Goal: Find contact information: Find contact information

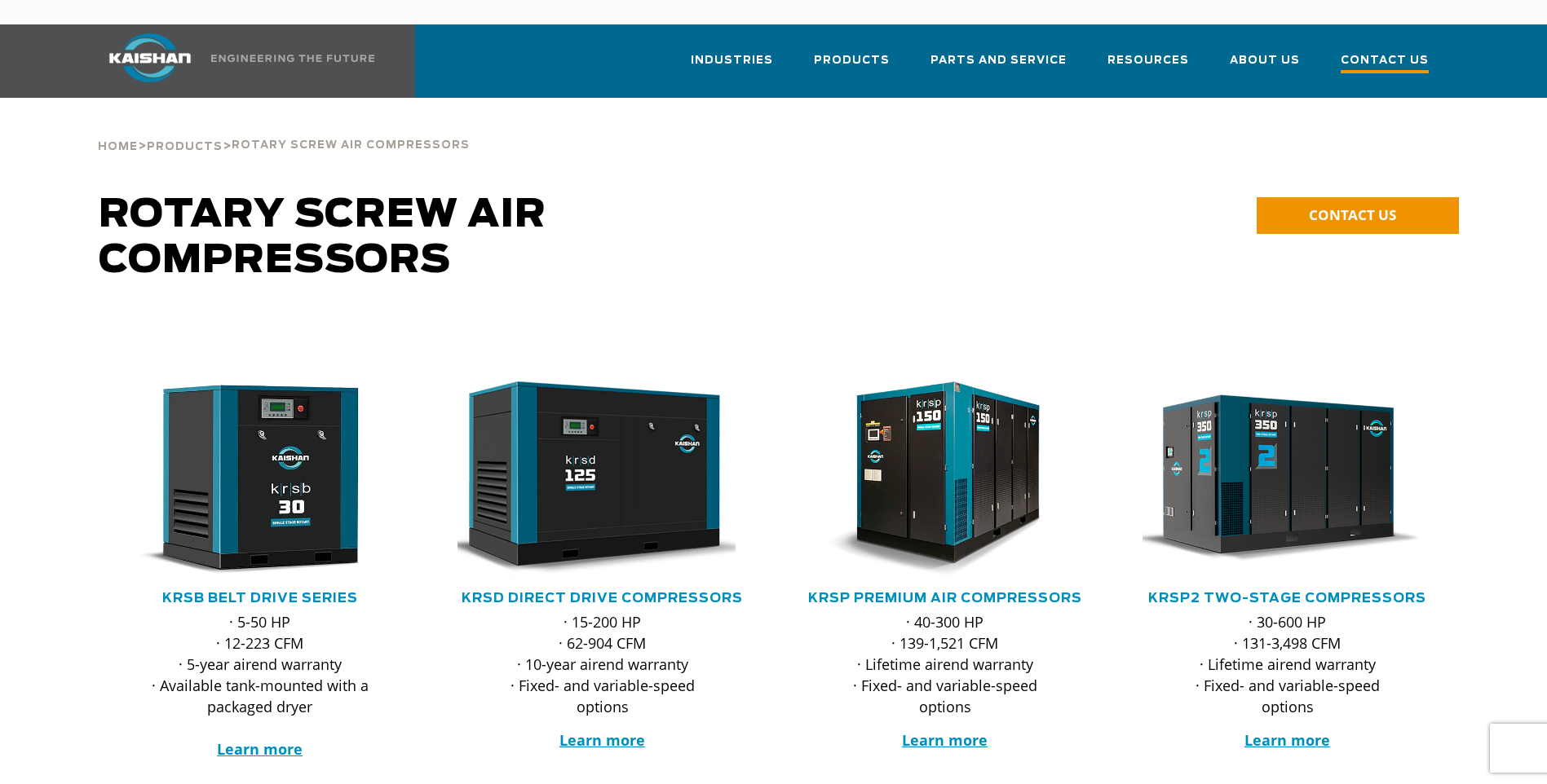
click at [1370, 51] on span "Contact Us" at bounding box center [1384, 62] width 88 height 22
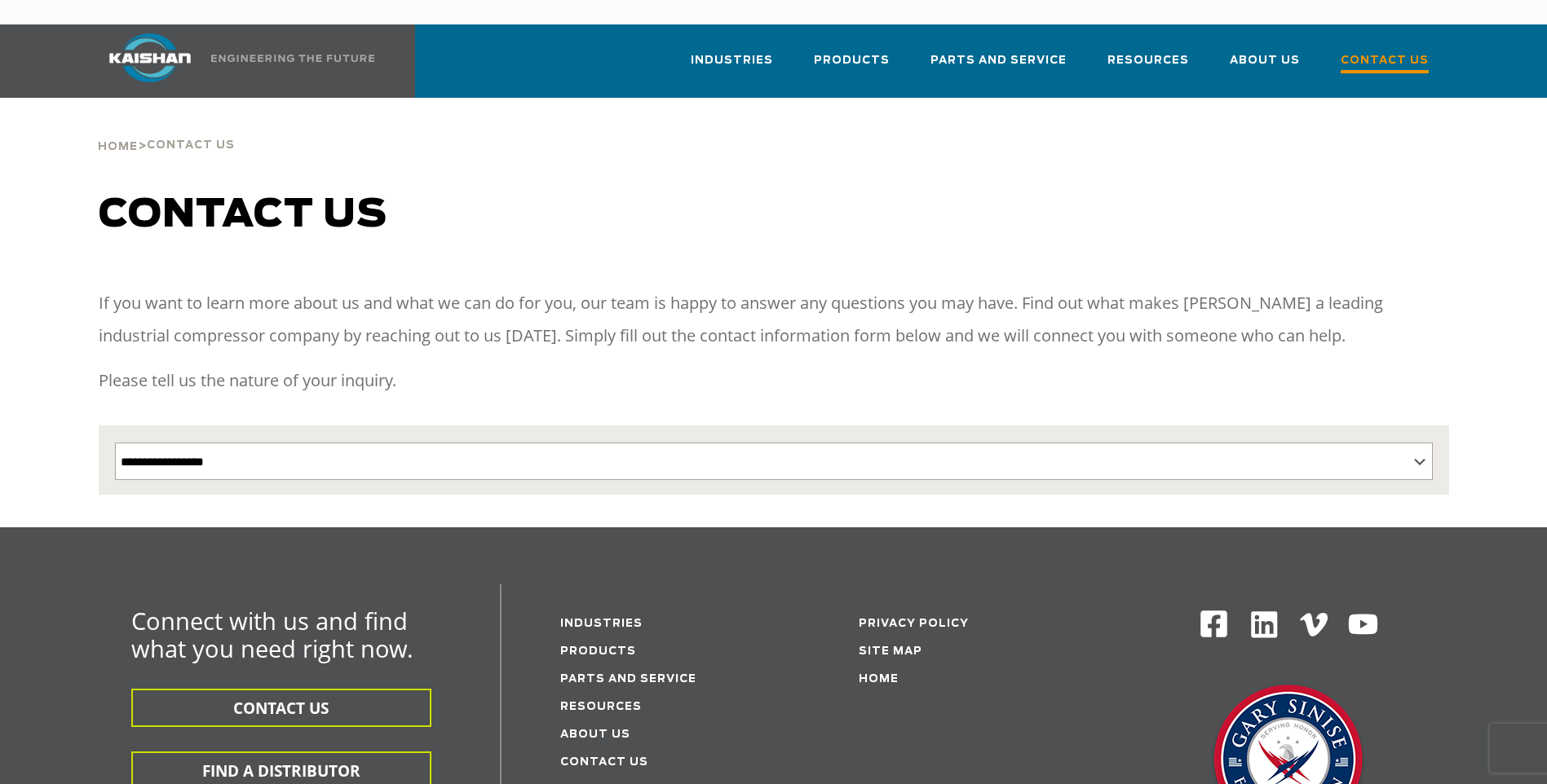
click at [1380, 51] on span "Contact Us" at bounding box center [1384, 62] width 88 height 22
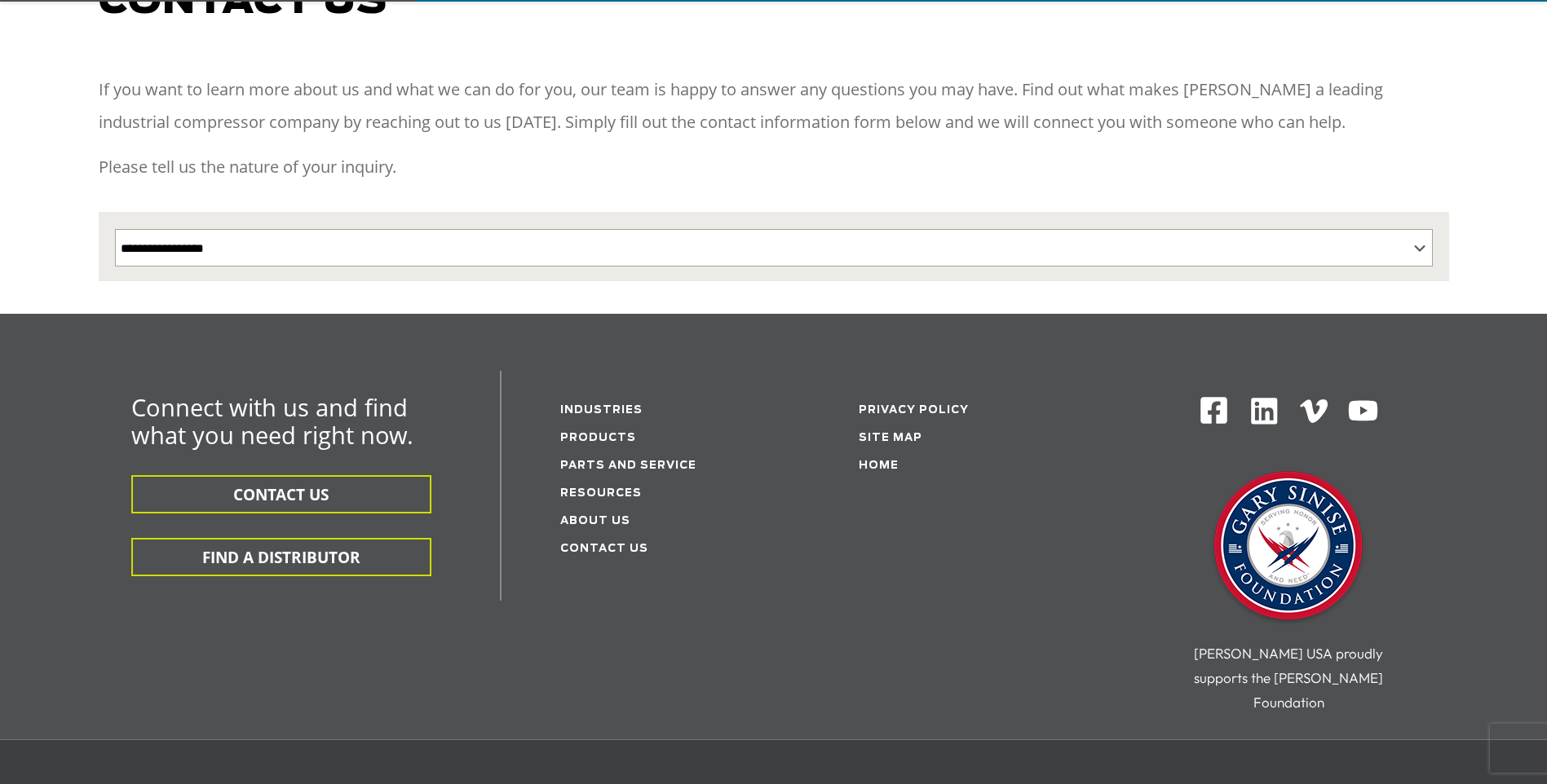
scroll to position [245, 0]
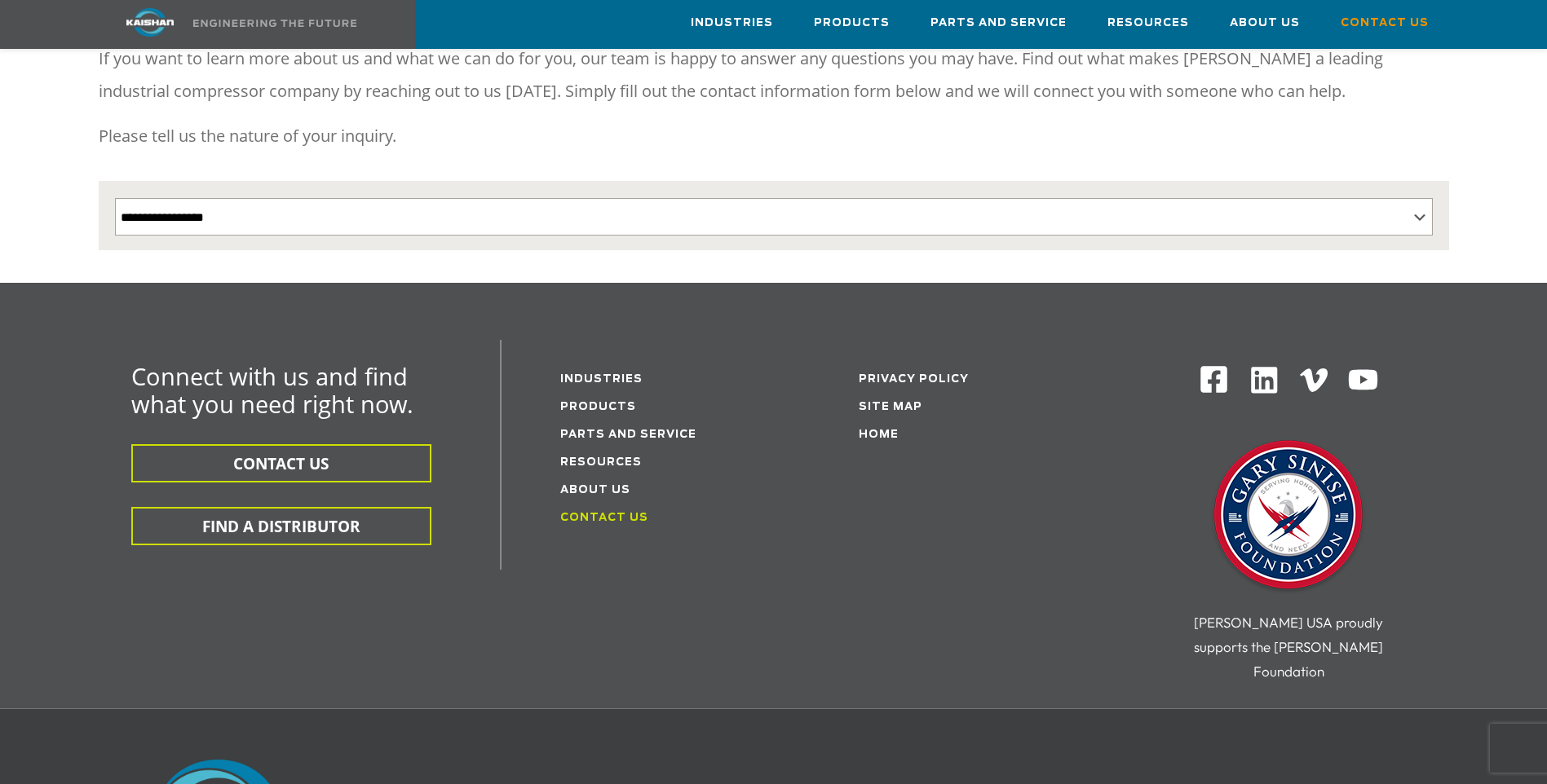
click at [602, 513] on link "Contact Us" at bounding box center [603, 518] width 88 height 11
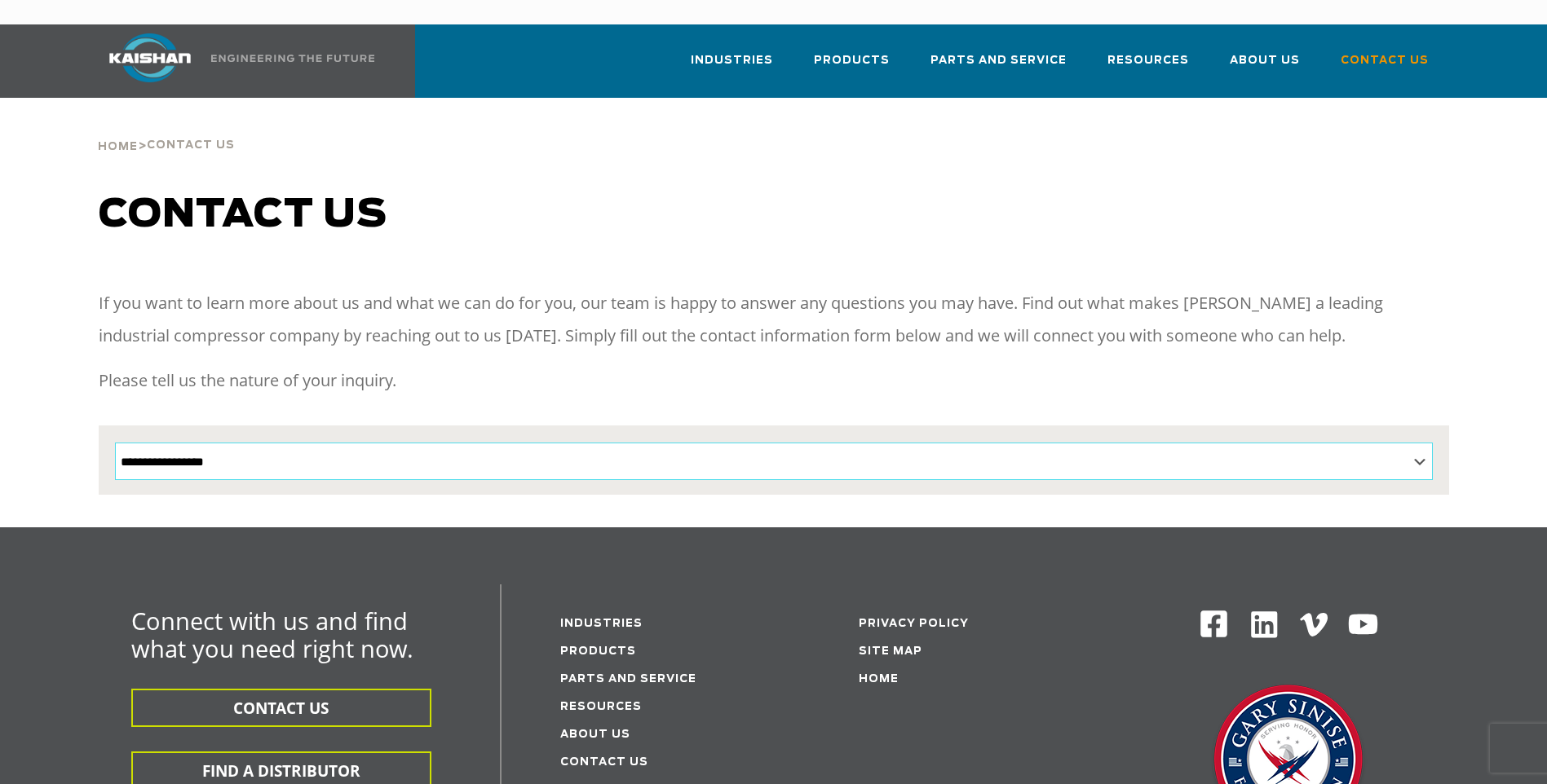
click at [334, 445] on select "**********" at bounding box center [774, 462] width 1318 height 37
select select "**********"
click at [115, 443] on select "**********" at bounding box center [774, 462] width 1318 height 37
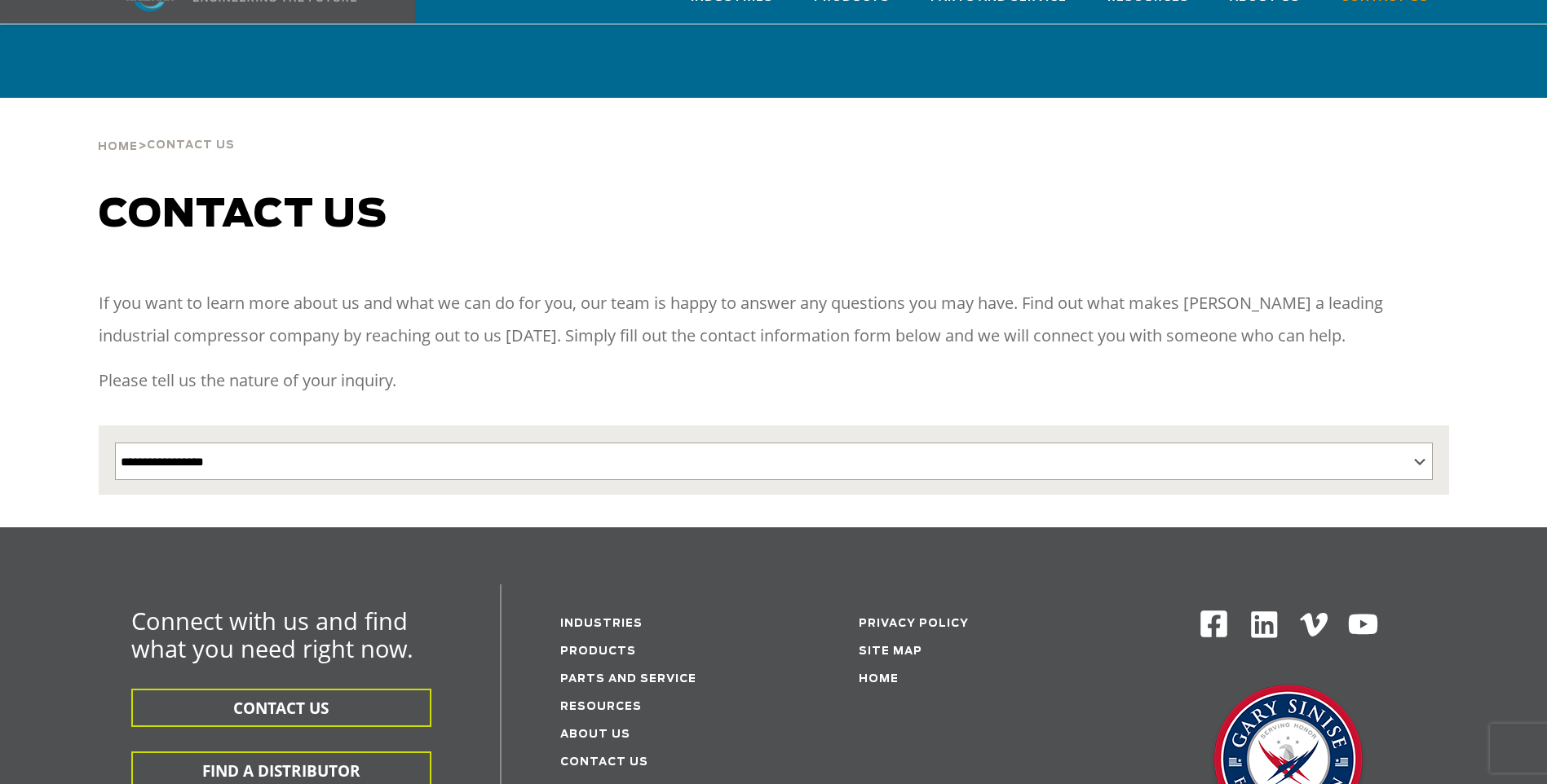
scroll to position [245, 0]
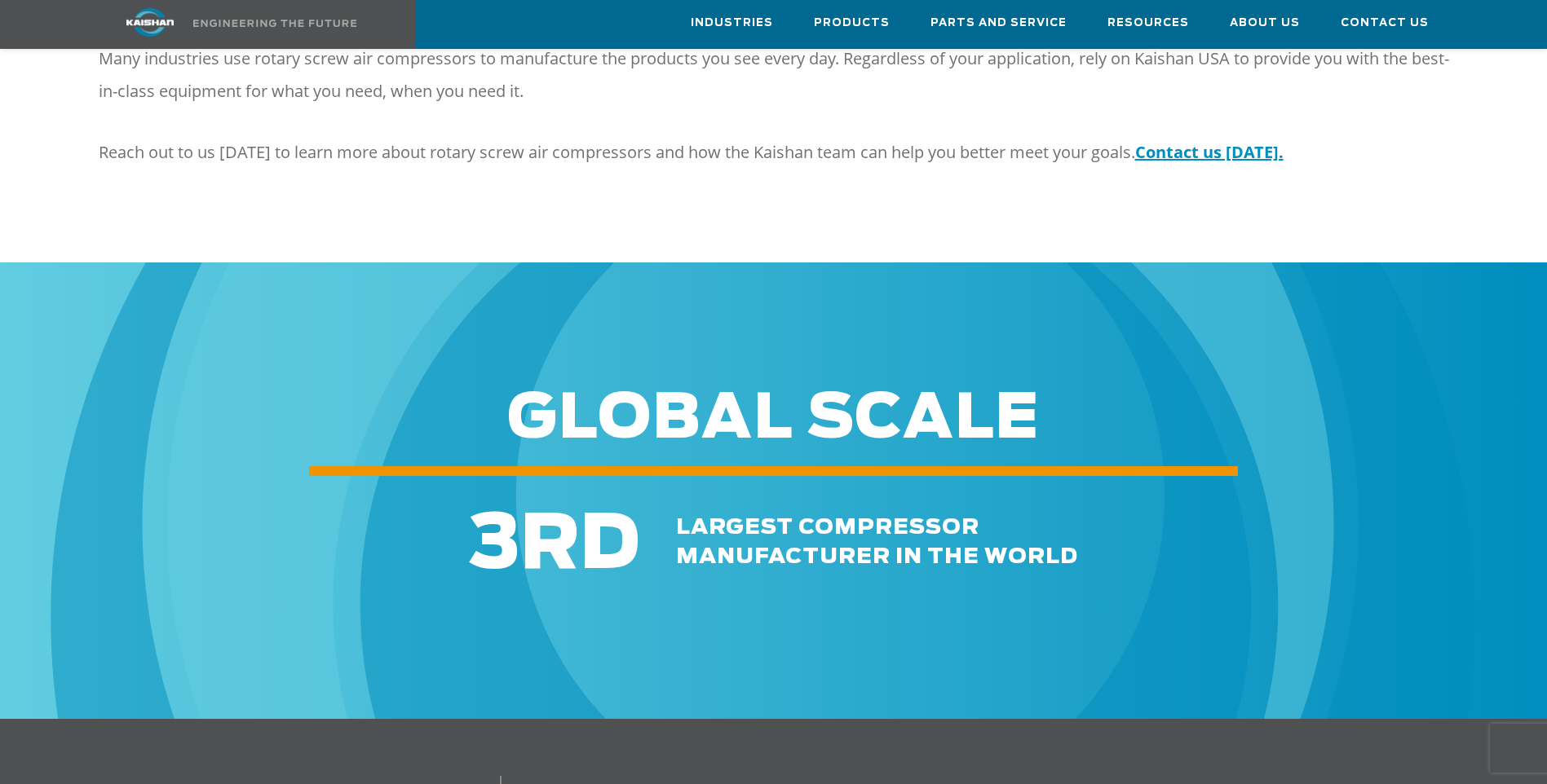
scroll to position [2446, 0]
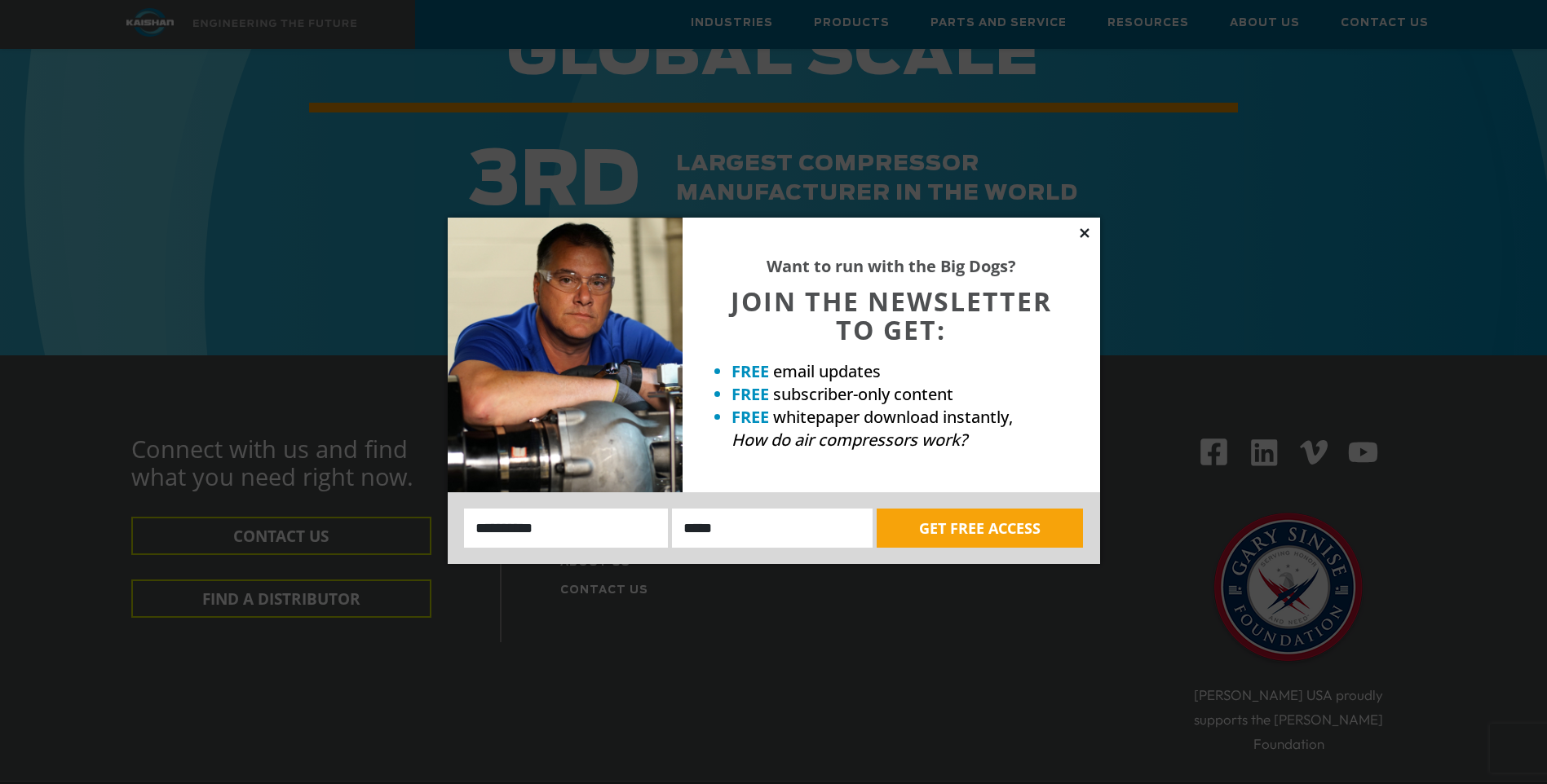
click at [1083, 233] on icon at bounding box center [1084, 233] width 9 height 9
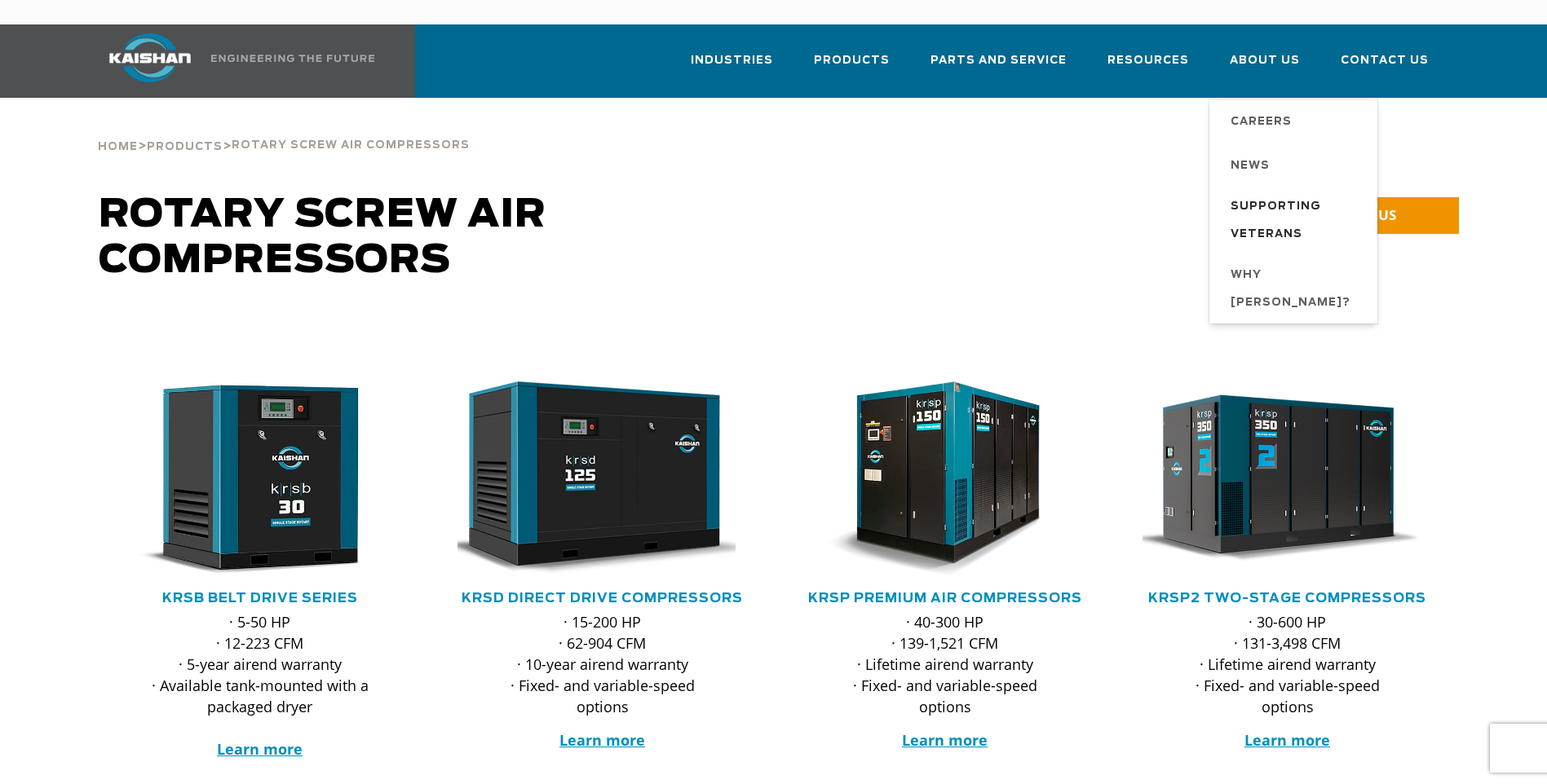
click at [1295, 193] on span "Supporting Veterans" at bounding box center [1295, 221] width 130 height 56
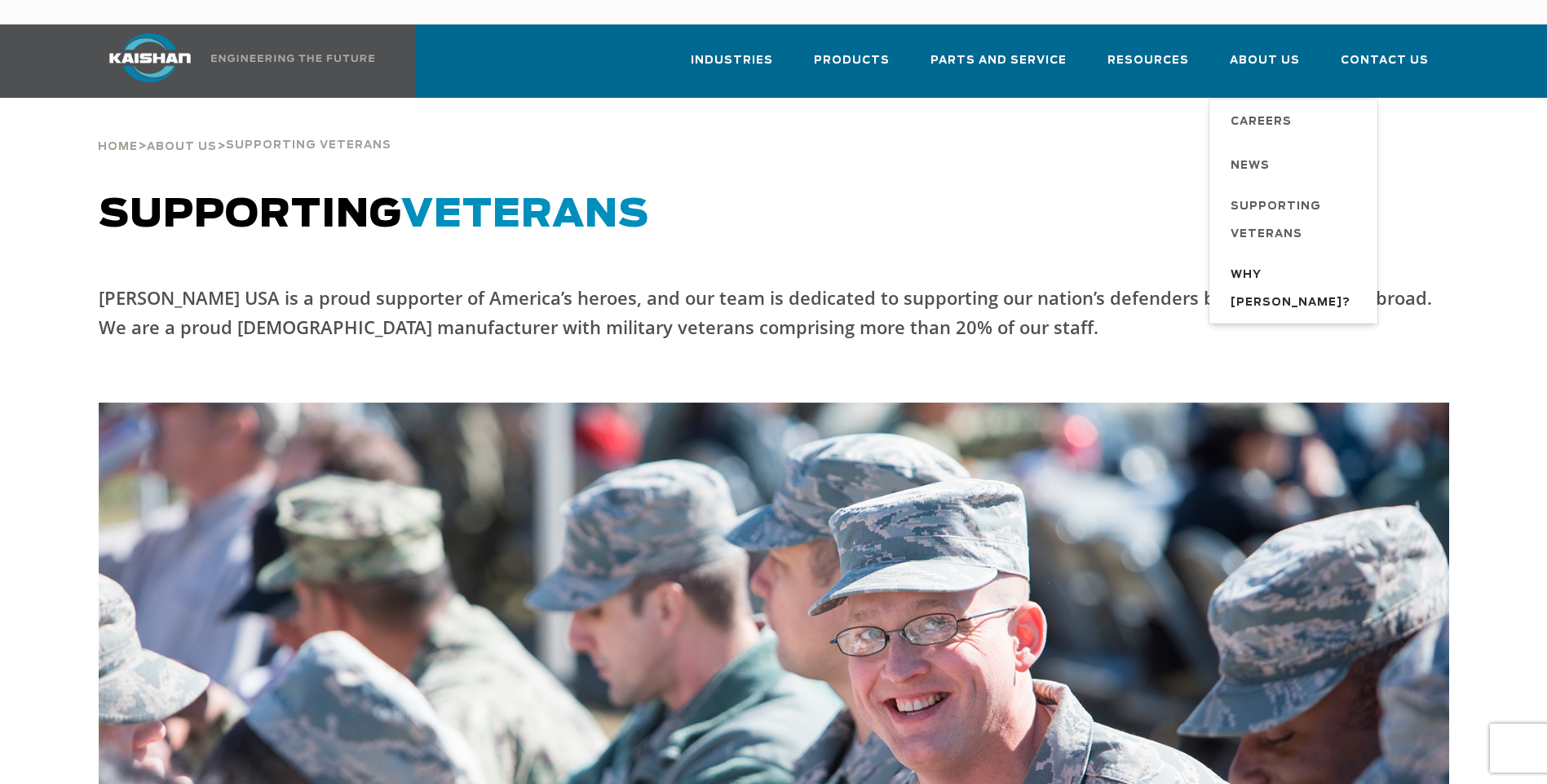
click at [1292, 261] on span "Why [PERSON_NAME]?" at bounding box center [1295, 289] width 130 height 56
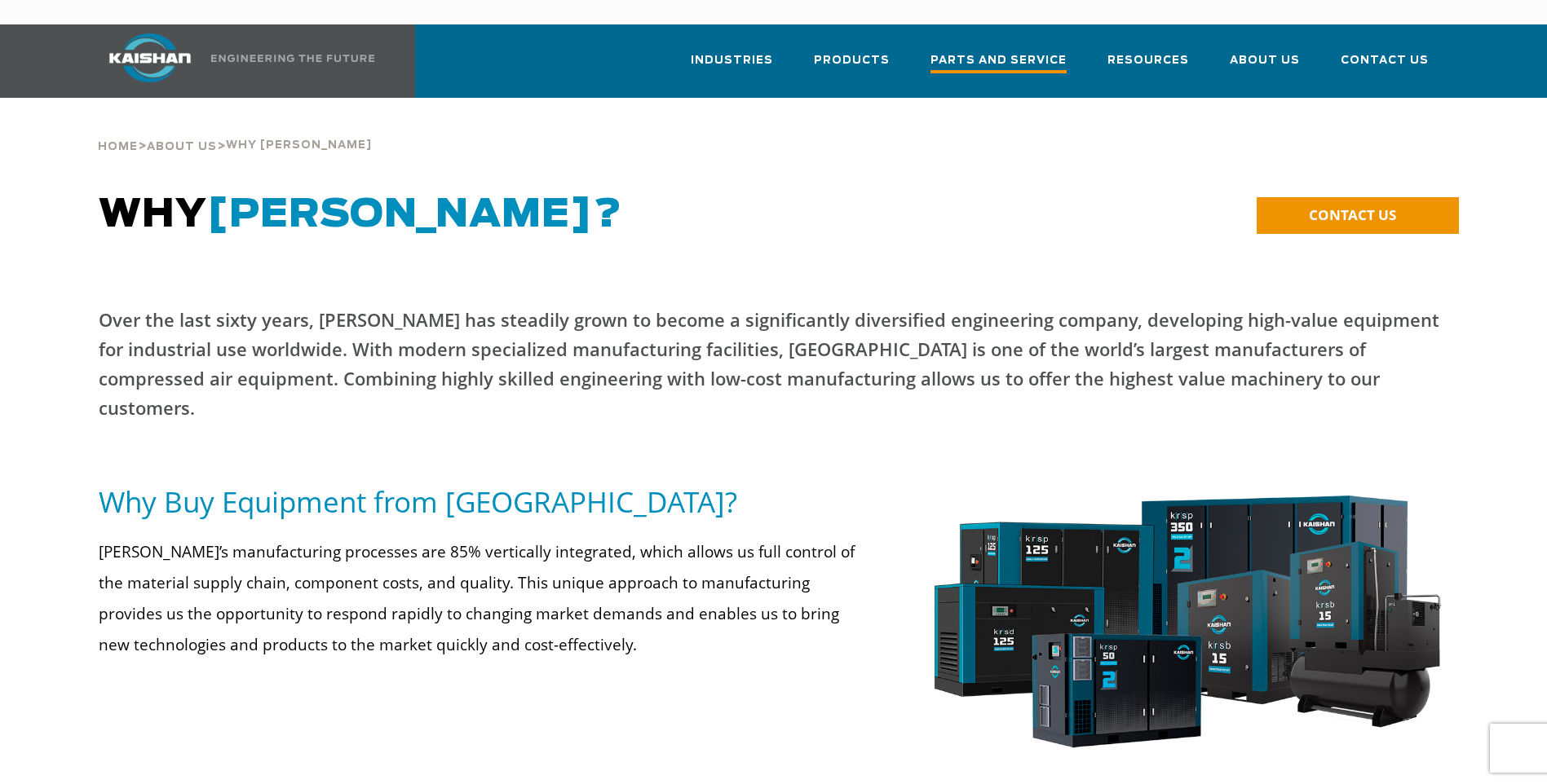
click at [1013, 51] on span "Parts and Service" at bounding box center [999, 62] width 136 height 22
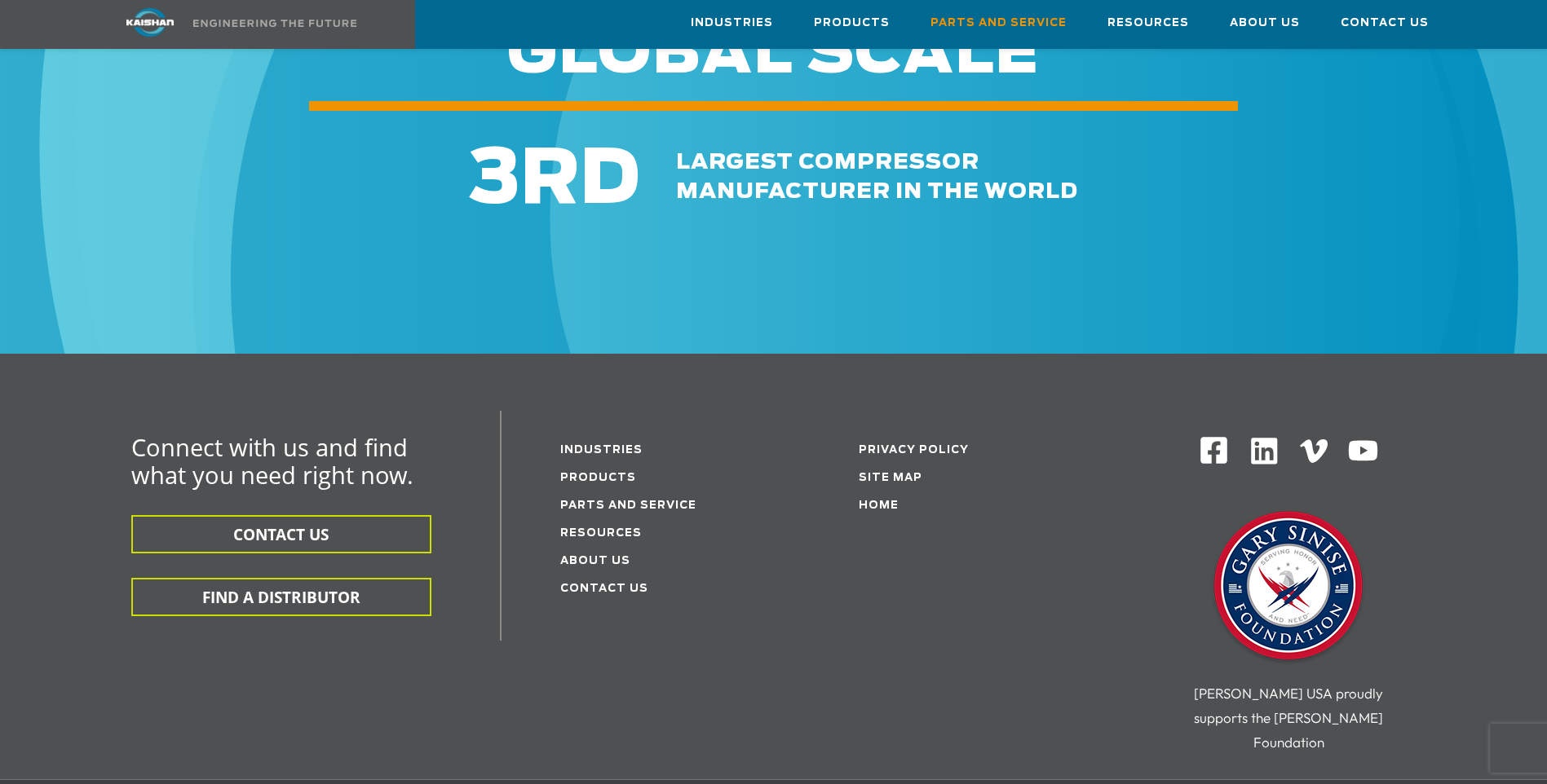
scroll to position [1956, 0]
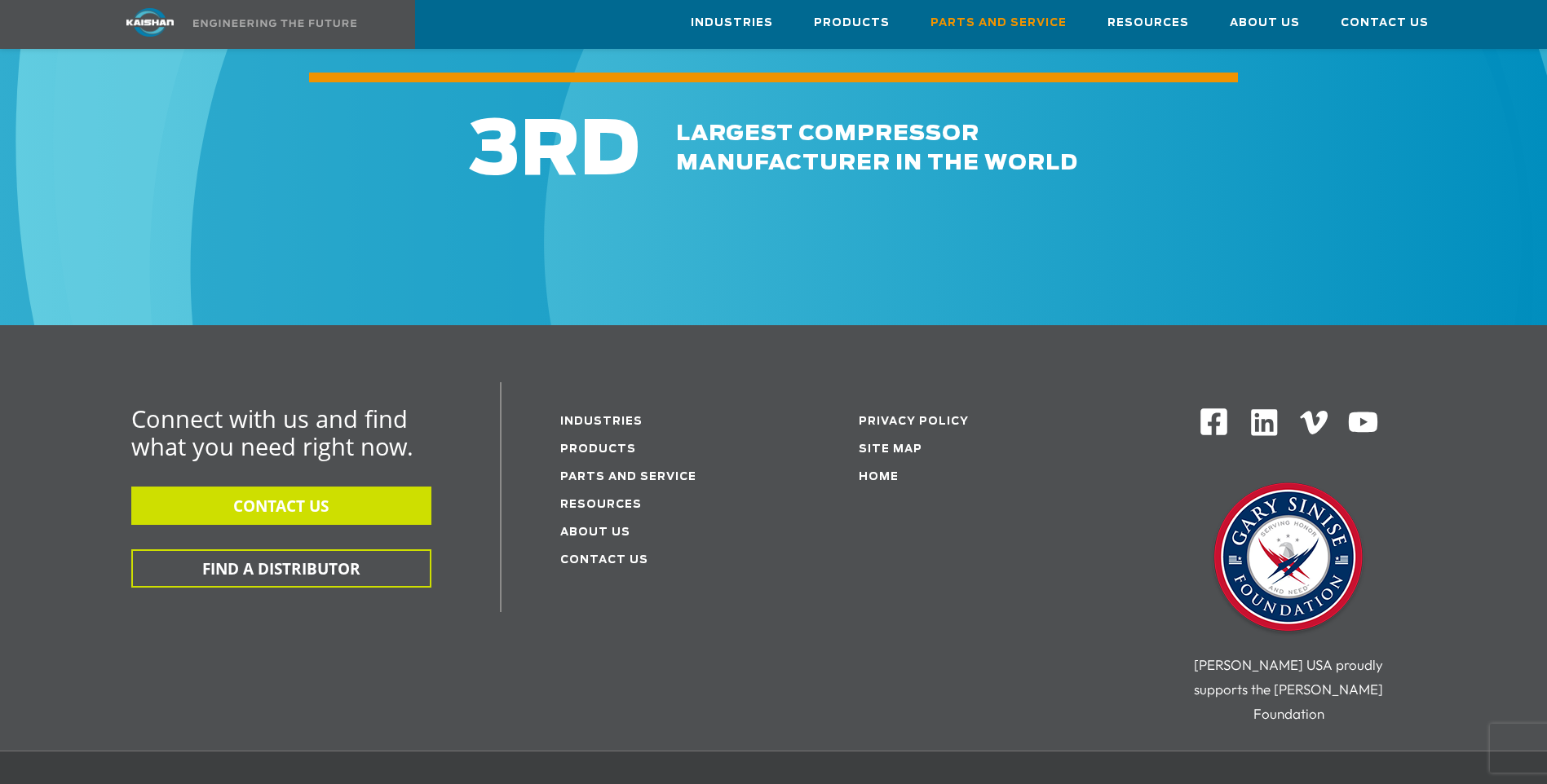
click at [337, 495] on button "CONTACT US" at bounding box center [281, 505] width 300 height 38
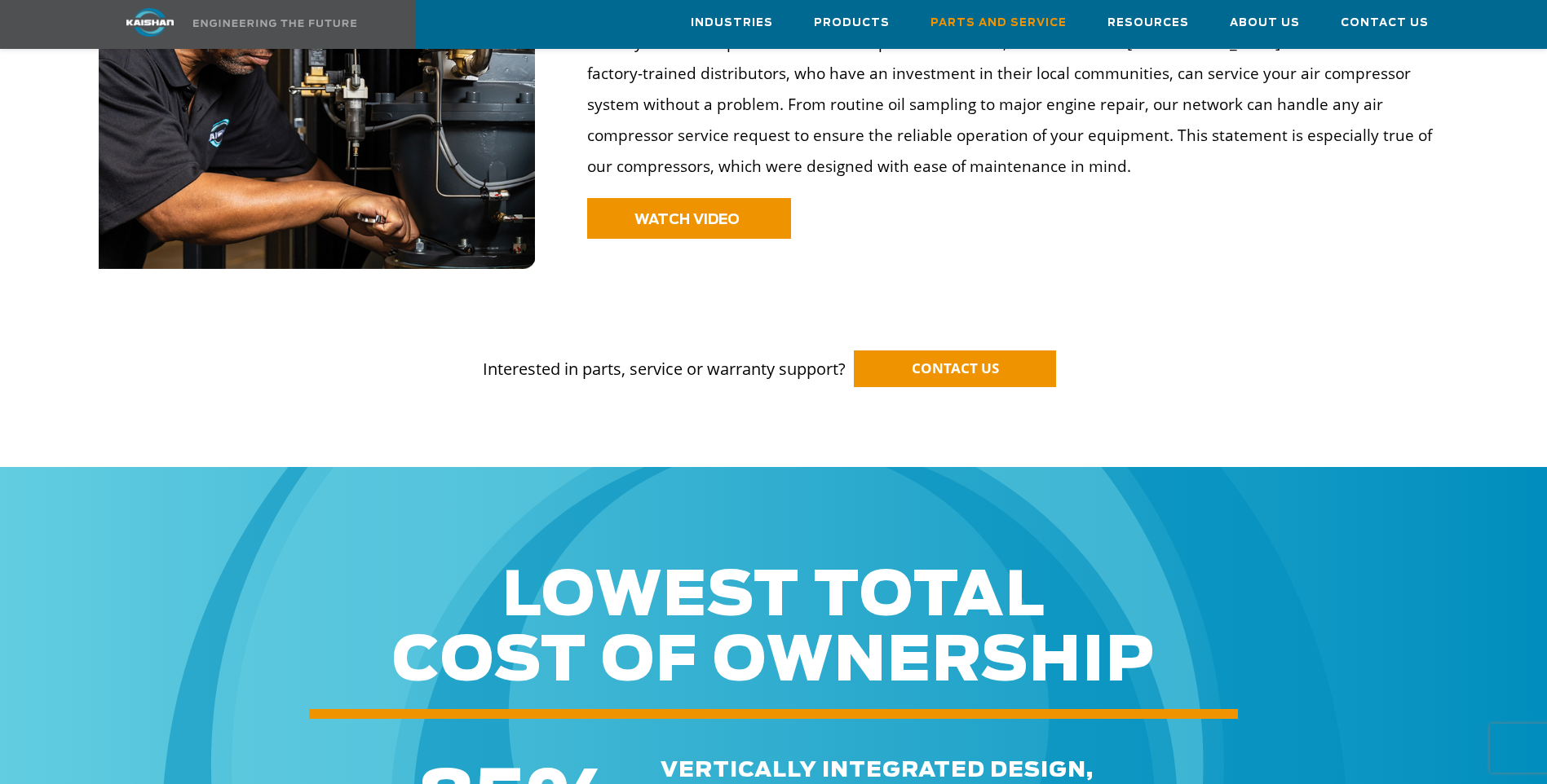
scroll to position [1440, 0]
